Goal: Task Accomplishment & Management: Manage account settings

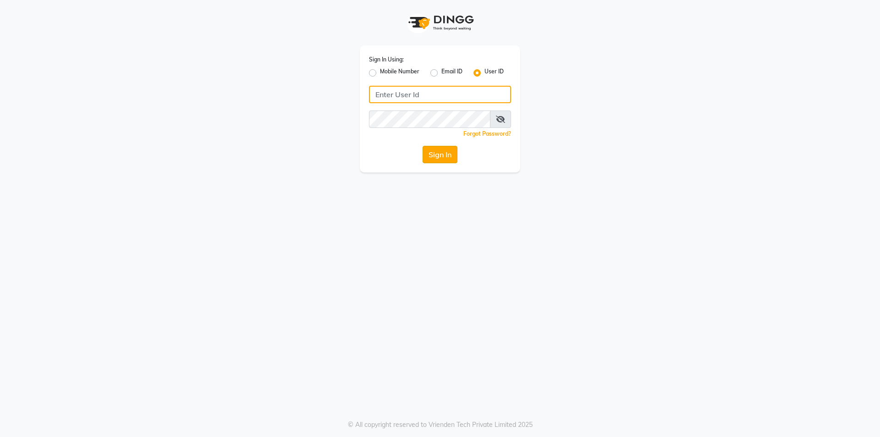
type input "prabhutasalon"
click at [436, 155] on button "Sign In" at bounding box center [440, 154] width 35 height 17
type input "prabhutasalon"
click at [430, 161] on button "Sign In" at bounding box center [440, 154] width 35 height 17
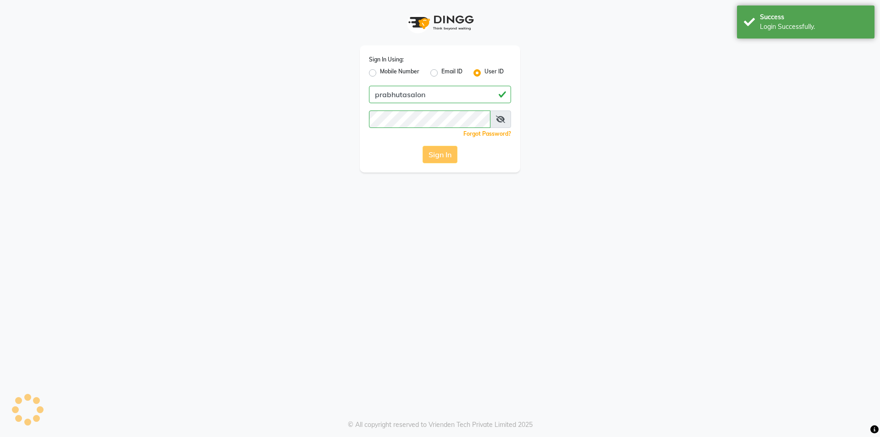
click at [448, 152] on div "Sign In" at bounding box center [440, 154] width 142 height 17
